Goal: Contribute content: Add original content to the website for others to see

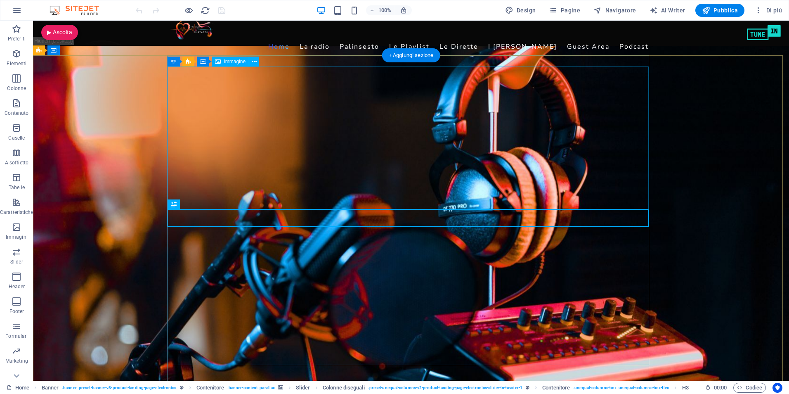
scroll to position [165, 0]
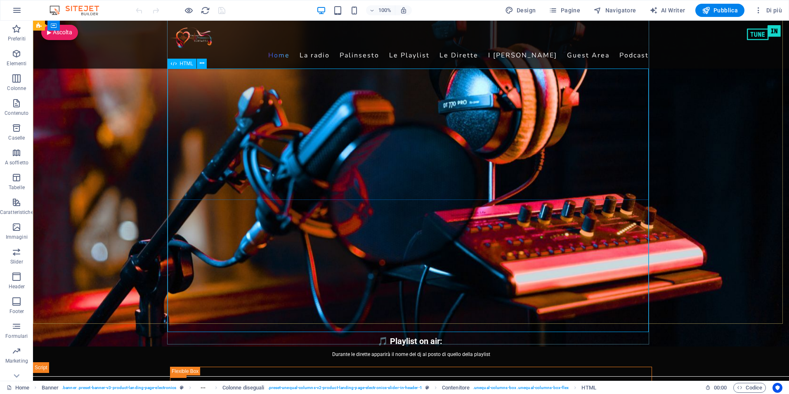
click at [177, 62] on div "HTML" at bounding box center [182, 64] width 29 height 10
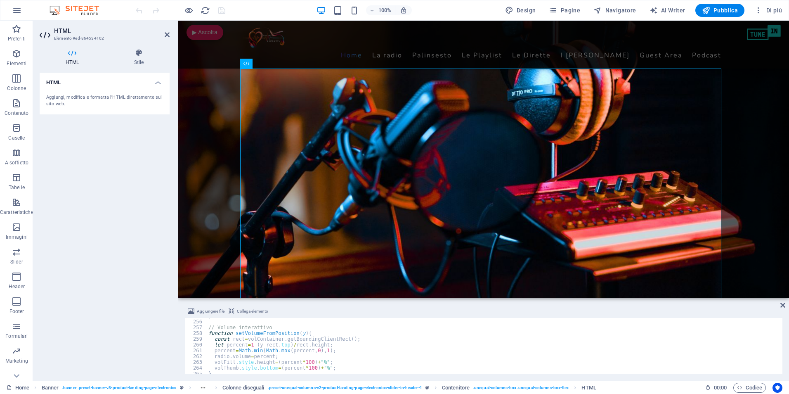
scroll to position [1448, 0]
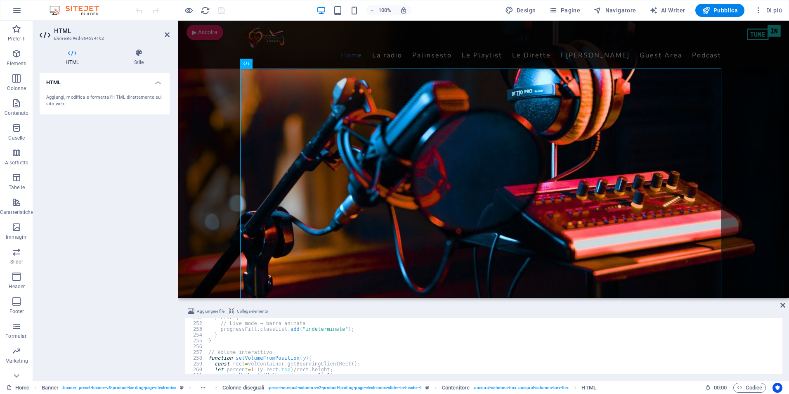
click at [376, 338] on div "} else { // Live mode → barra animata progressFill . classList . add ( "indeter…" at bounding box center [494, 349] width 574 height 68
type textarea "}"
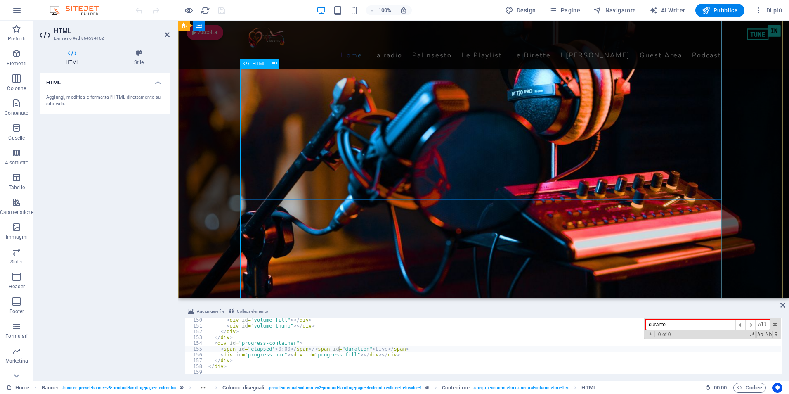
type input "durante"
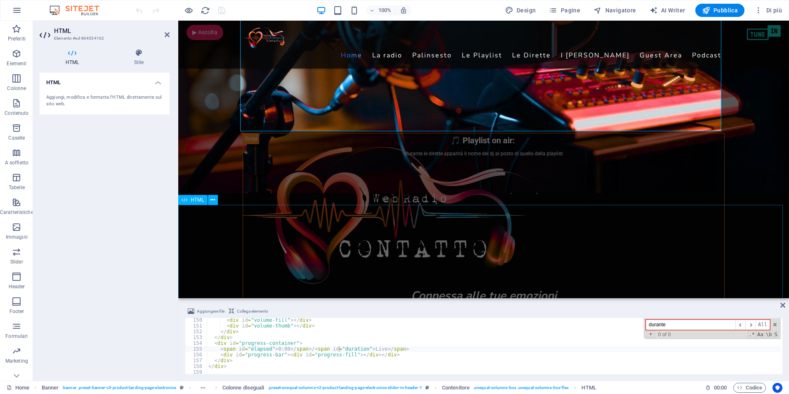
scroll to position [413, 0]
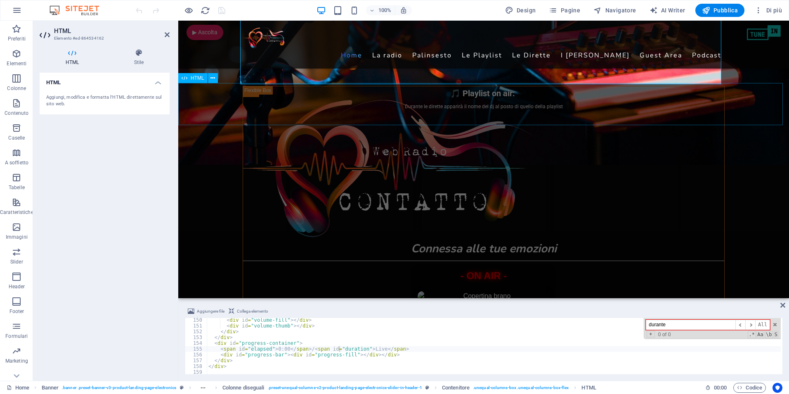
click at [397, 109] on div "🎵 Playlist on air: 🎧 Deejay in diretta: Durante le dirette apparirà il nome del…" at bounding box center [483, 104] width 611 height 42
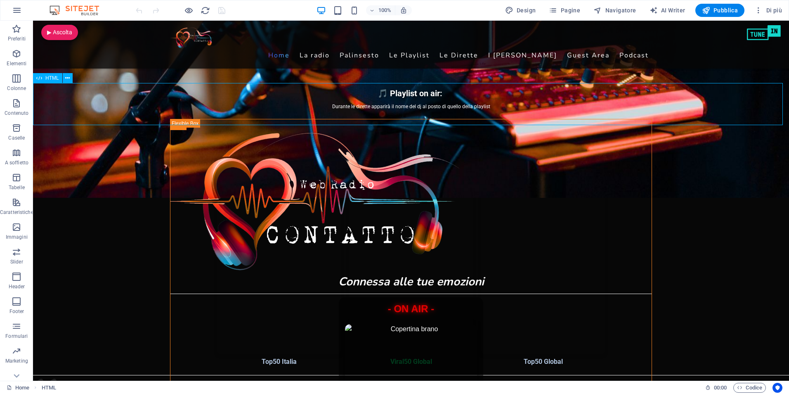
click at [365, 104] on div "🎵 Playlist on air: 🎧 Deejay in diretta: Durante le dirette apparirà il nome del…" at bounding box center [411, 104] width 756 height 42
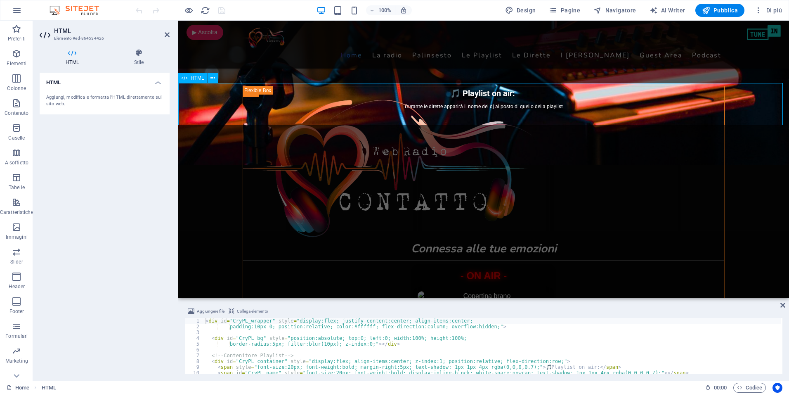
click at [411, 105] on div "🎵 Playlist on air: 🎧 Deejay in diretta: Durante le dirette apparirà il nome del…" at bounding box center [483, 104] width 611 height 42
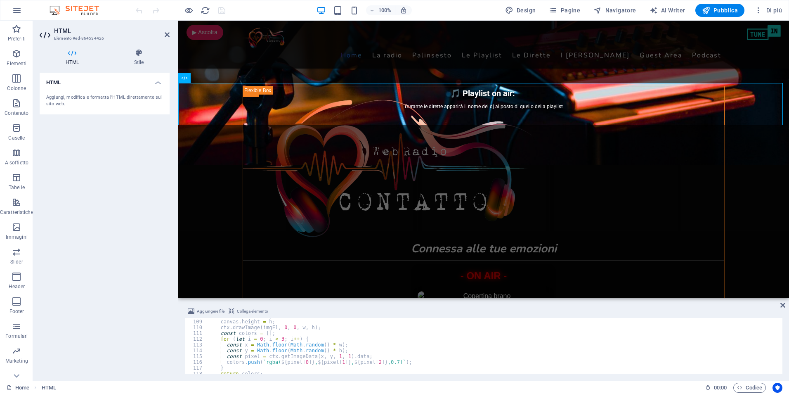
scroll to position [574, 0]
type textarea "const w = 30;"
drag, startPoint x: 411, startPoint y: 351, endPoint x: 407, endPoint y: 351, distance: 4.1
click at [409, 351] on div "}) ; } function getThreeColors ( imgEl ) { const canvas = document . createElem…" at bounding box center [494, 350] width 574 height 68
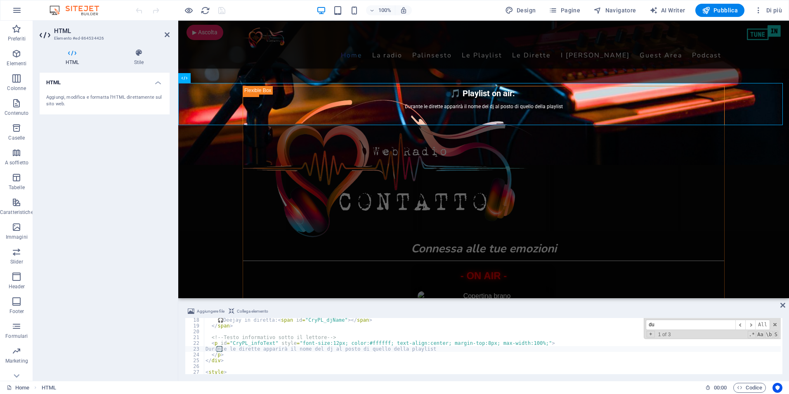
scroll to position [99, 0]
type input "durante le"
drag, startPoint x: 425, startPoint y: 348, endPoint x: 218, endPoint y: 350, distance: 207.2
click at [218, 350] on div "🎧 Deejay in diretta: < span id = "CryPL_djName" > </ span > </ span > <!-- Test…" at bounding box center [492, 351] width 577 height 68
drag, startPoint x: 427, startPoint y: 350, endPoint x: 216, endPoint y: 347, distance: 211.0
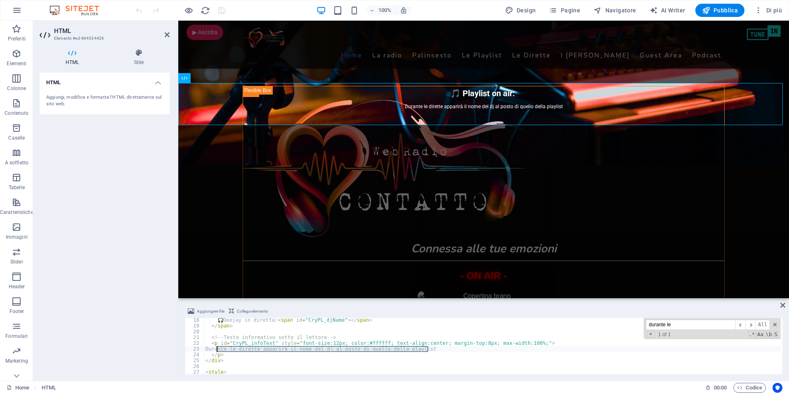
click at [216, 347] on div "🎧 Deejay in diretta: < span id = "CryPL_djName" > </ span > </ span > <!-- Test…" at bounding box center [492, 351] width 577 height 68
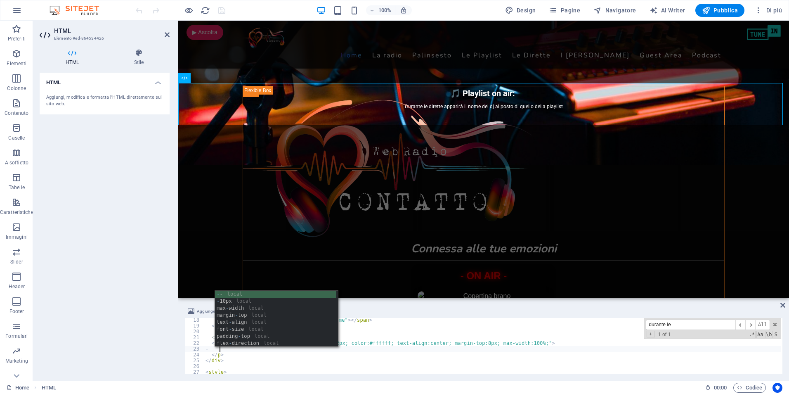
scroll to position [0, 1]
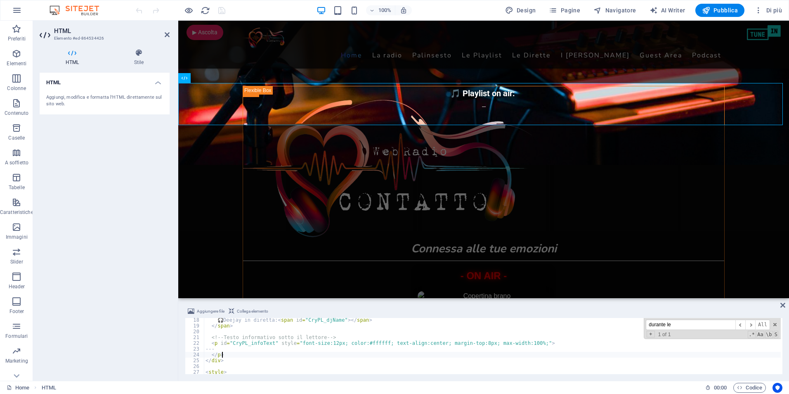
click at [582, 353] on div "🎧 Deejay in diretta: < span id = "CryPL_djName" > </ span > </ span > <!-- Test…" at bounding box center [492, 351] width 577 height 68
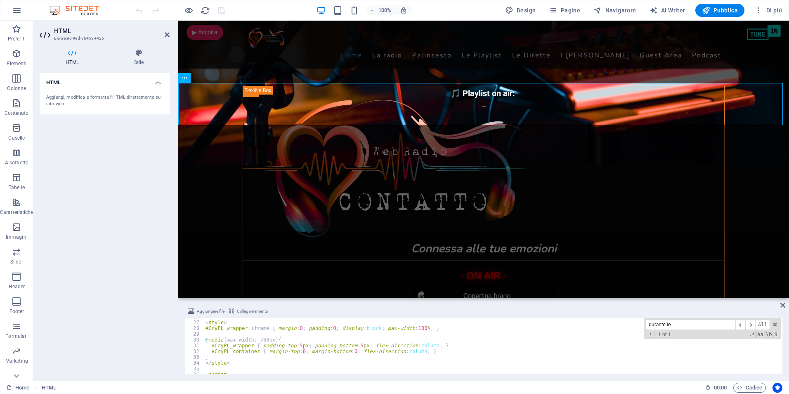
scroll to position [149, 0]
type textarea "</p>"
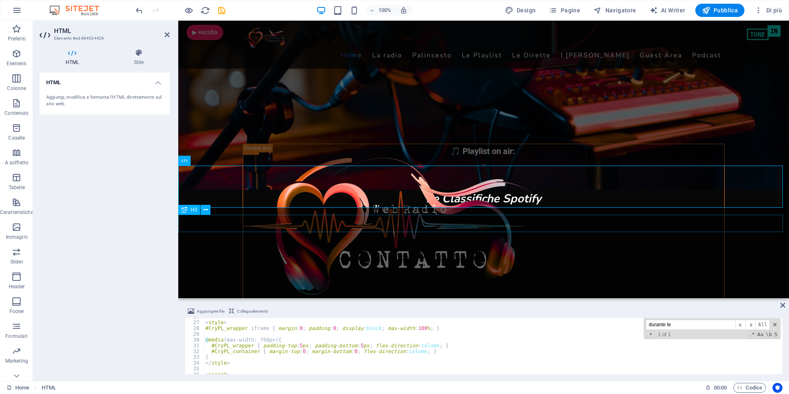
scroll to position [330, 0]
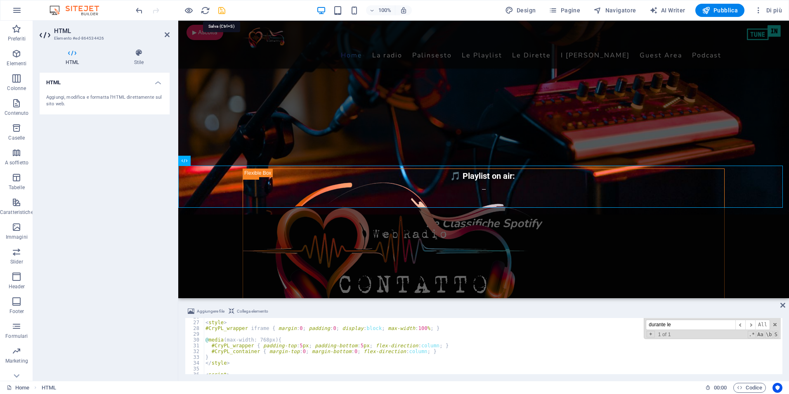
click at [222, 12] on icon "save" at bounding box center [221, 10] width 9 height 9
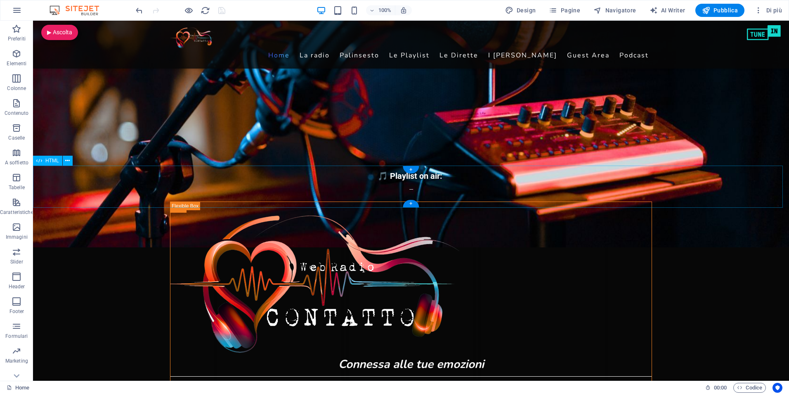
drag, startPoint x: 87, startPoint y: 177, endPoint x: 69, endPoint y: 171, distance: 18.7
click at [83, 177] on div "🎵 Playlist on air: 🎧 Deejay in diretta: ---" at bounding box center [411, 187] width 756 height 42
click at [52, 161] on span "HTML" at bounding box center [52, 160] width 14 height 5
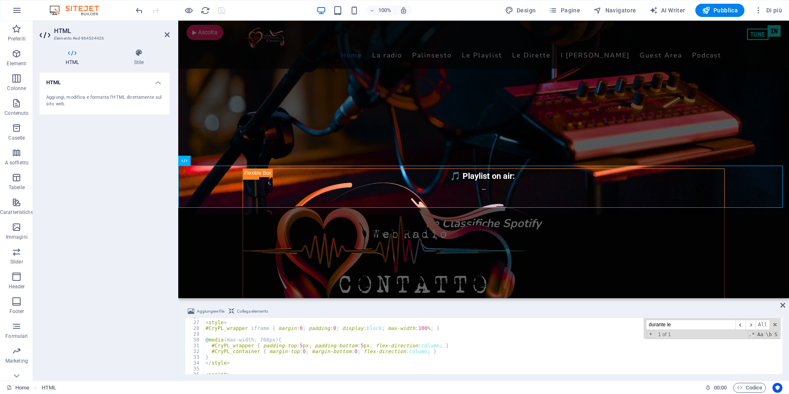
click at [696, 323] on input "durante le" at bounding box center [691, 324] width 90 height 10
click at [749, 326] on span "​" at bounding box center [750, 324] width 10 height 10
click at [741, 324] on span "​" at bounding box center [741, 324] width 10 height 10
drag, startPoint x: 688, startPoint y: 326, endPoint x: 551, endPoint y: 327, distance: 136.6
click at [551, 327] on div "< style > #CryPL_wrapper iframe { margin : 0 ; padding : 0 ; display : block ; …" at bounding box center [492, 346] width 577 height 56
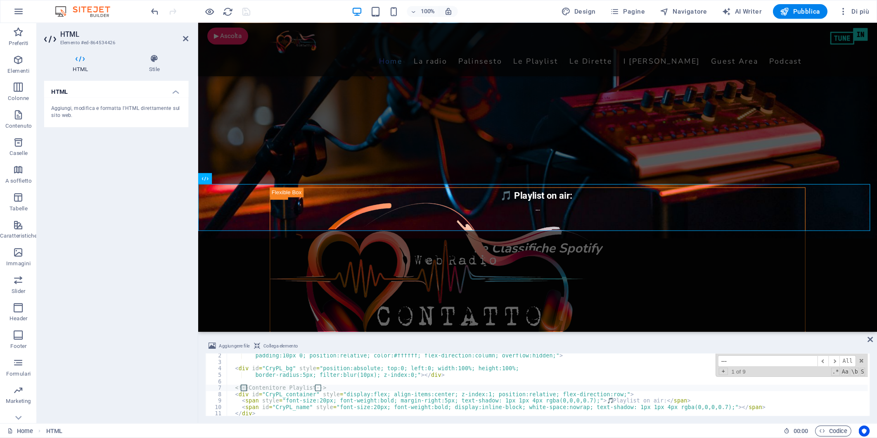
scroll to position [105, 0]
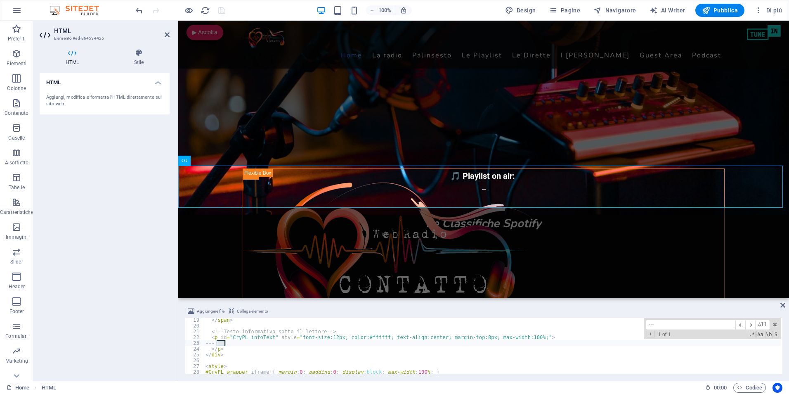
type input "---"
type textarea "---"
click at [222, 343] on div "</ span > <!-- Testo informativo sotto il lettore --> < p id = "CryPL_infoText"…" at bounding box center [492, 346] width 577 height 56
click at [222, 343] on div "</ span > <!-- Testo informativo sotto il lettore --> < p id = "CryPL_infoText"…" at bounding box center [492, 351] width 577 height 68
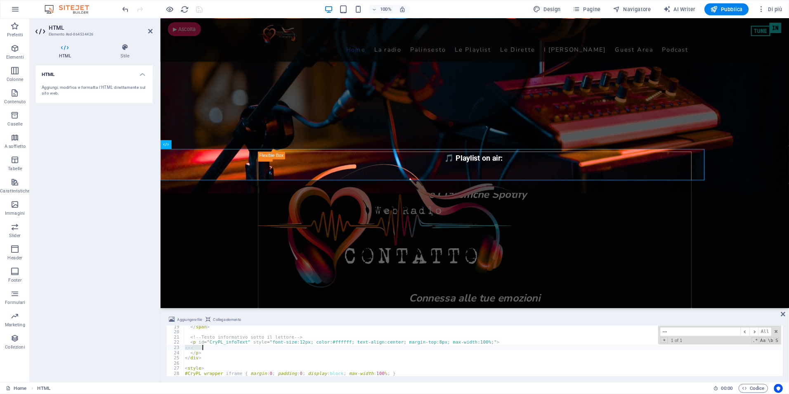
scroll to position [106, 0]
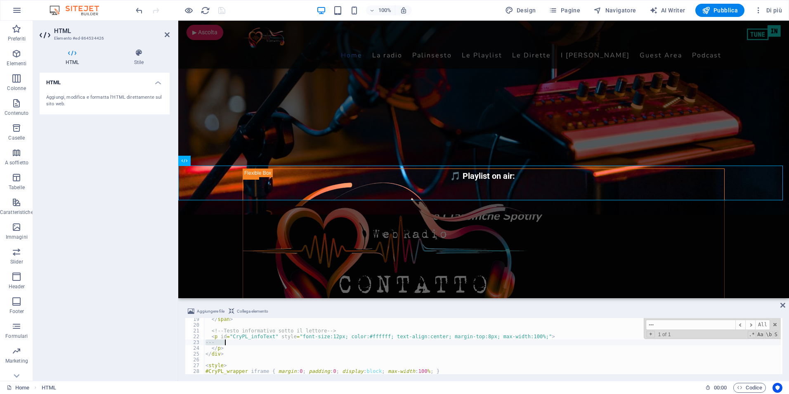
click at [220, 341] on div "</ span > <!-- Testo informativo sotto il lettore --> < p id = "CryPL_infoText"…" at bounding box center [492, 346] width 577 height 56
click at [225, 343] on div "</ span > <!-- Testo informativo sotto il lettore --> < p id = "CryPL_infoText"…" at bounding box center [492, 350] width 577 height 68
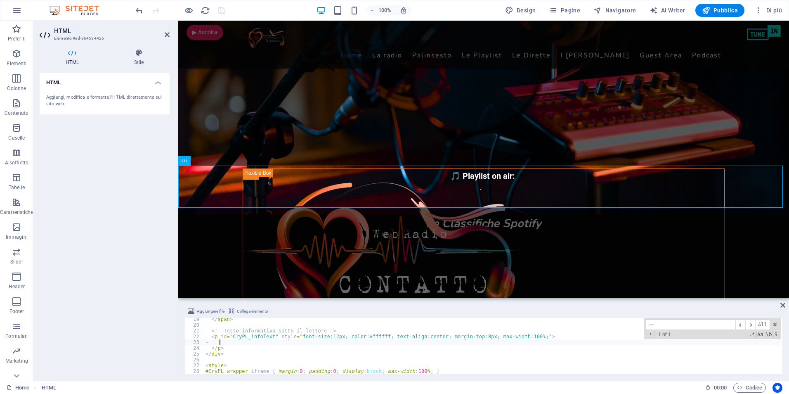
scroll to position [0, 1]
type textarea "___"
click at [479, 199] on div "🎵 Playlist on air: 🎧 Deejay in diretta: ___" at bounding box center [483, 187] width 611 height 42
click at [776, 326] on span at bounding box center [775, 325] width 6 height 6
click at [95, 189] on div "HTML Aggiungi, modifica e formatta l'HTML direttamente sul sito web." at bounding box center [105, 223] width 130 height 301
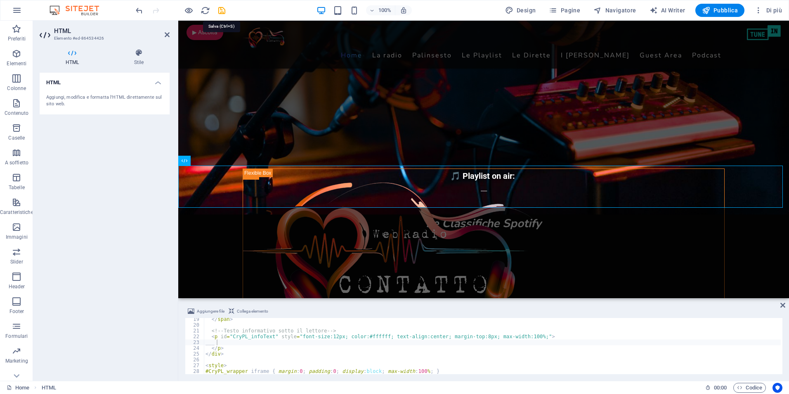
drag, startPoint x: 221, startPoint y: 12, endPoint x: 214, endPoint y: 18, distance: 8.8
click at [221, 12] on icon "save" at bounding box center [221, 10] width 9 height 9
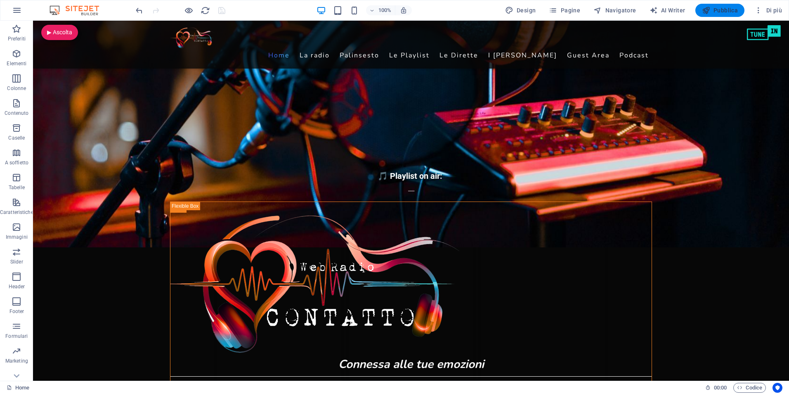
click at [715, 7] on span "Pubblica" at bounding box center [720, 10] width 36 height 8
